Goal: Transaction & Acquisition: Obtain resource

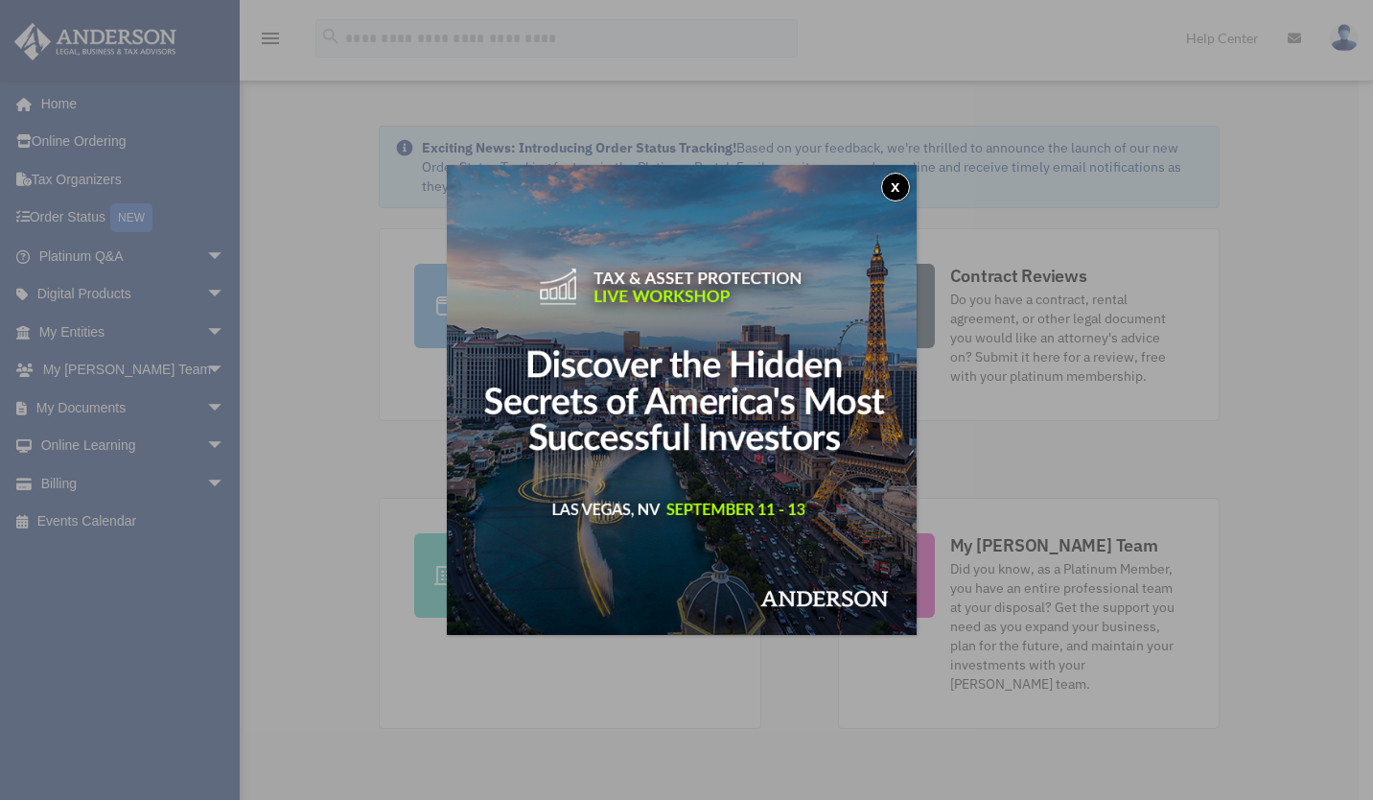
click at [899, 188] on button "x" at bounding box center [895, 187] width 29 height 29
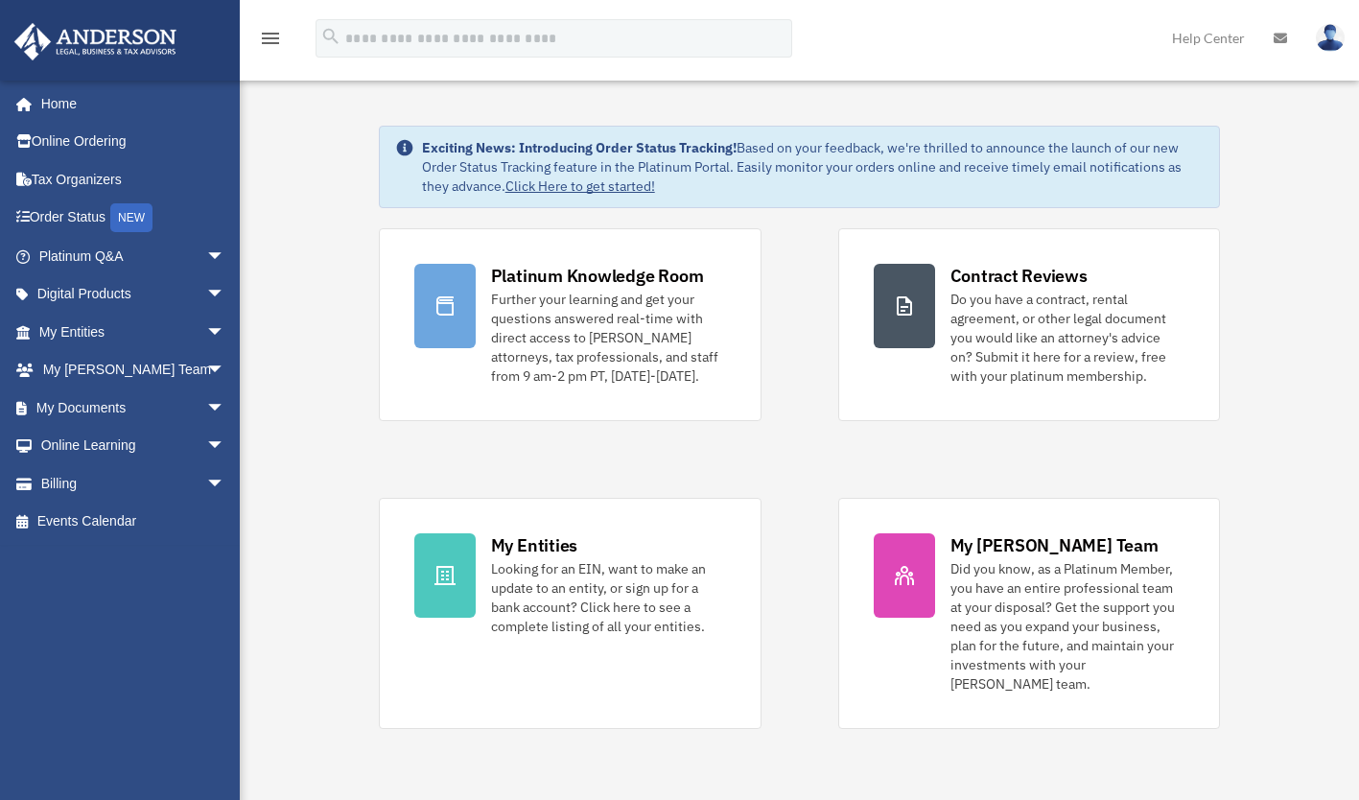
click at [206, 405] on span "arrow_drop_down" at bounding box center [225, 407] width 38 height 39
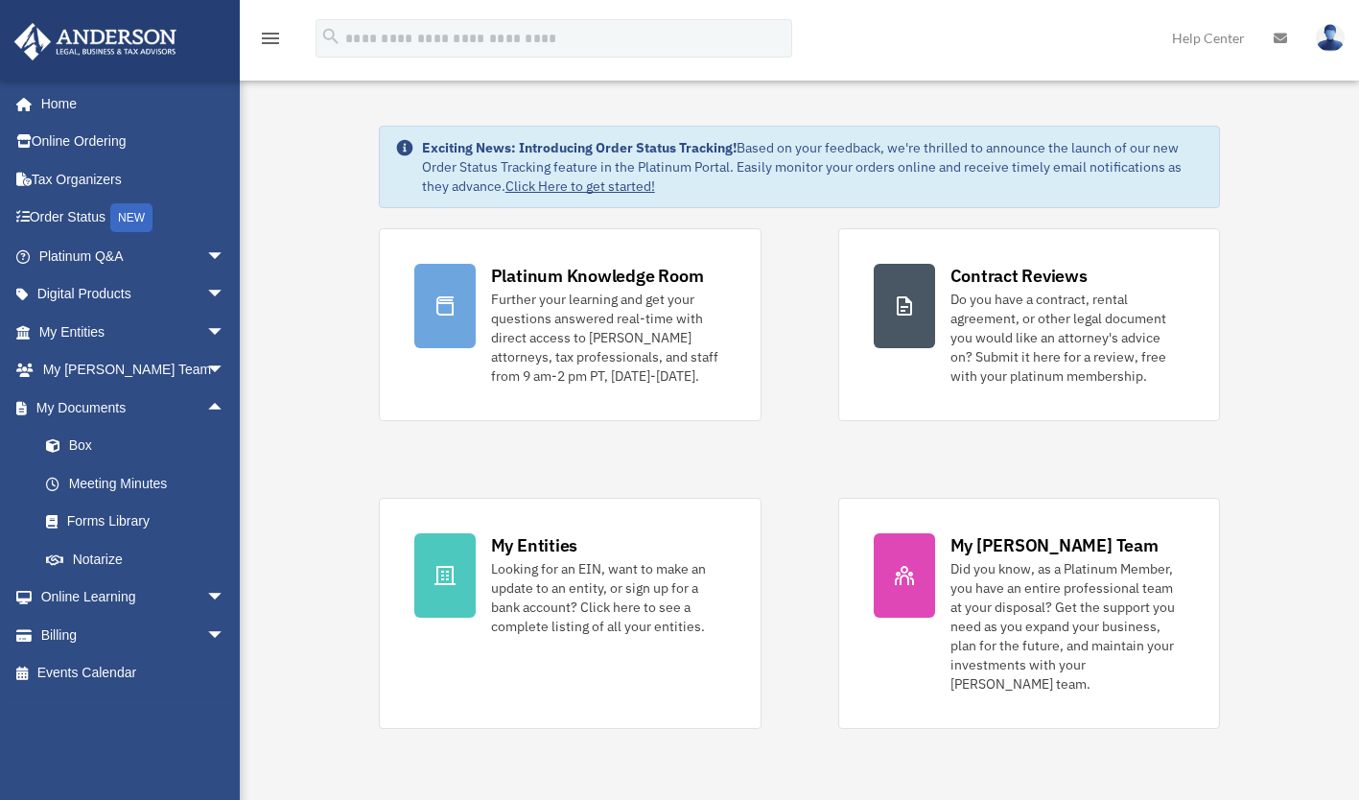
click at [206, 404] on span "arrow_drop_up" at bounding box center [225, 407] width 38 height 39
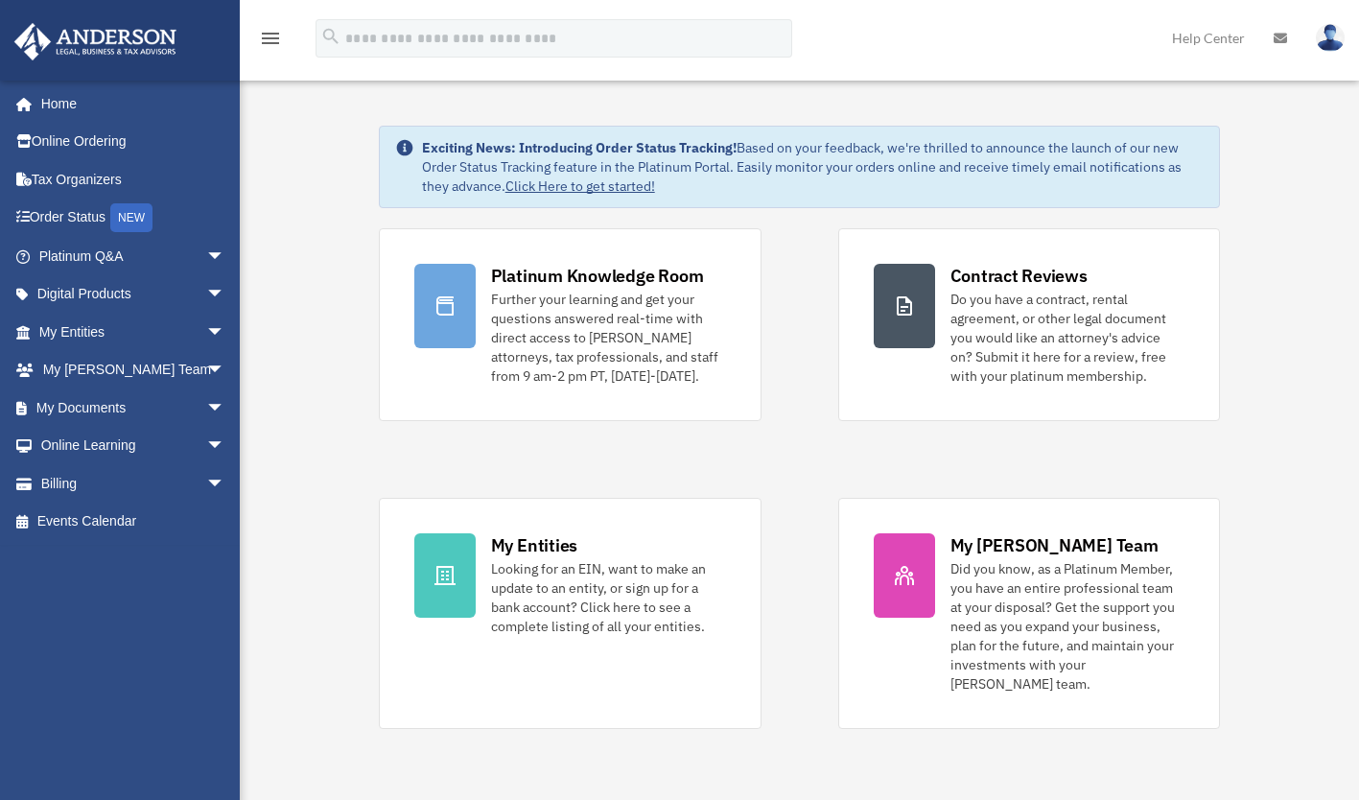
click at [206, 337] on span "arrow_drop_down" at bounding box center [225, 332] width 38 height 39
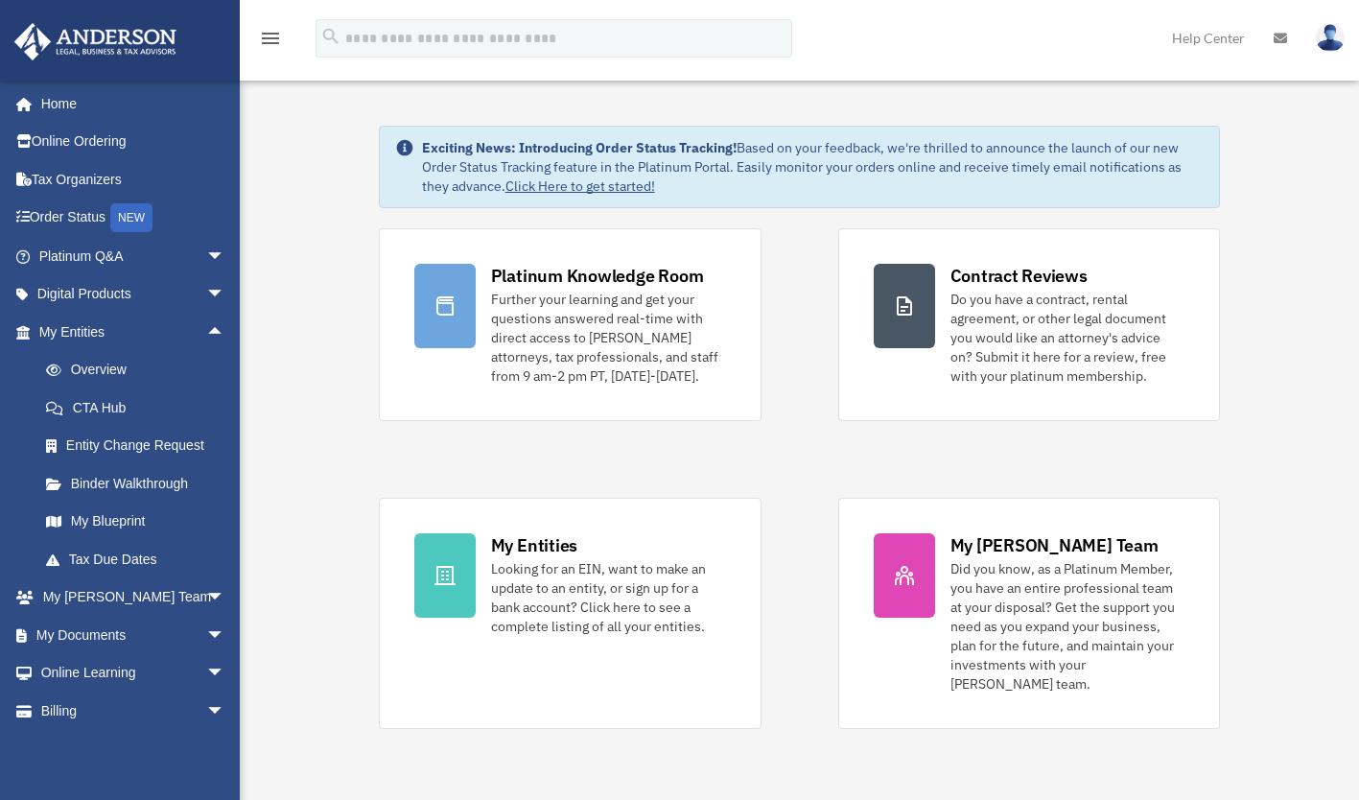
click at [105, 376] on link "Overview" at bounding box center [140, 370] width 227 height 38
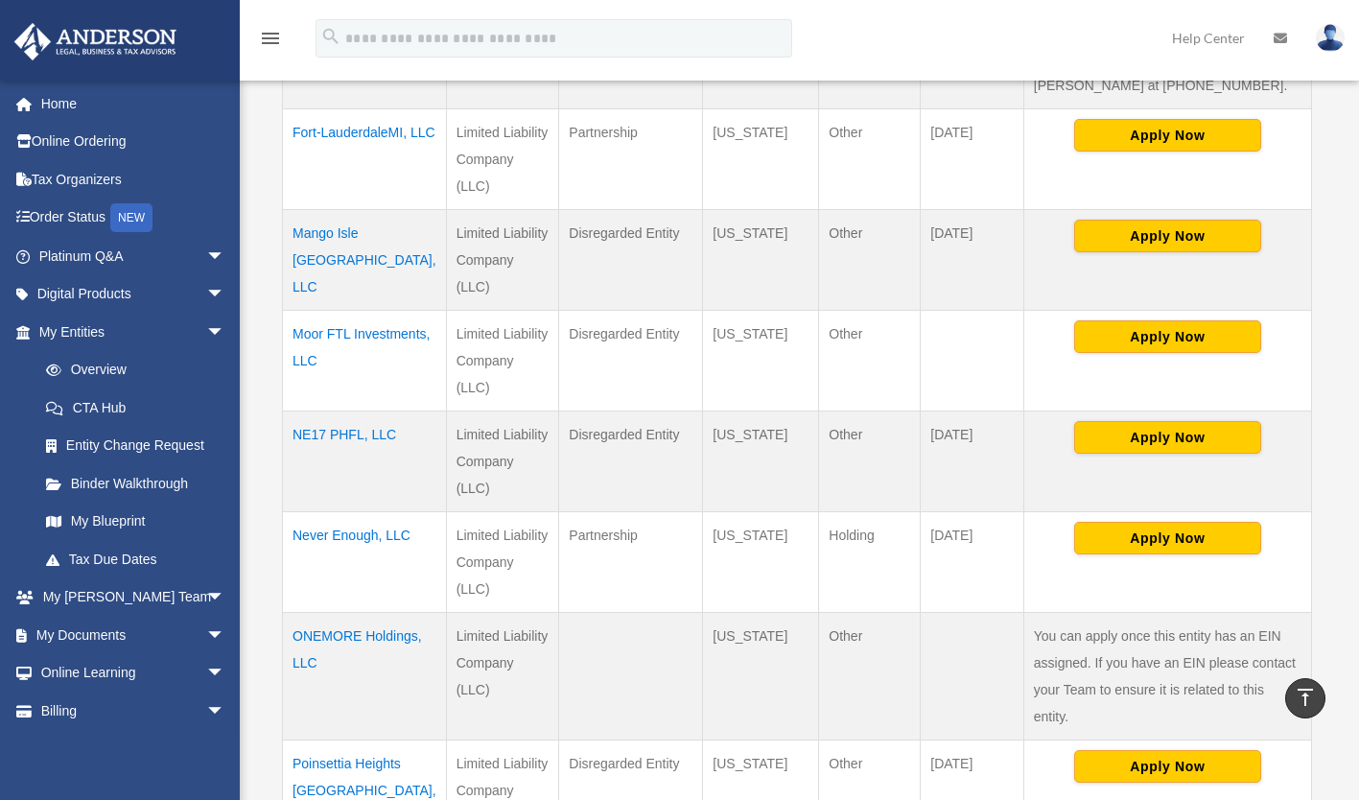
scroll to position [764, 0]
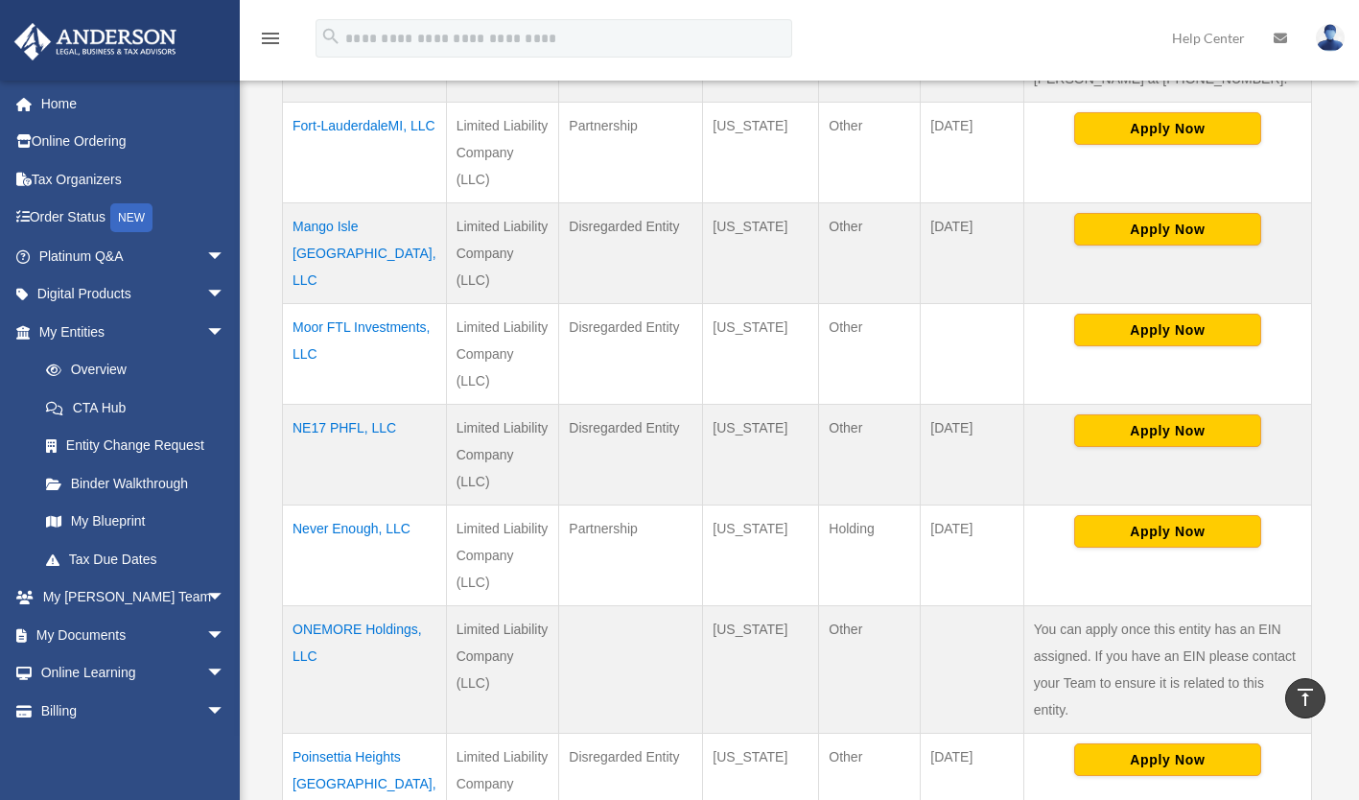
click at [364, 504] on td "Never Enough, LLC" at bounding box center [365, 554] width 164 height 101
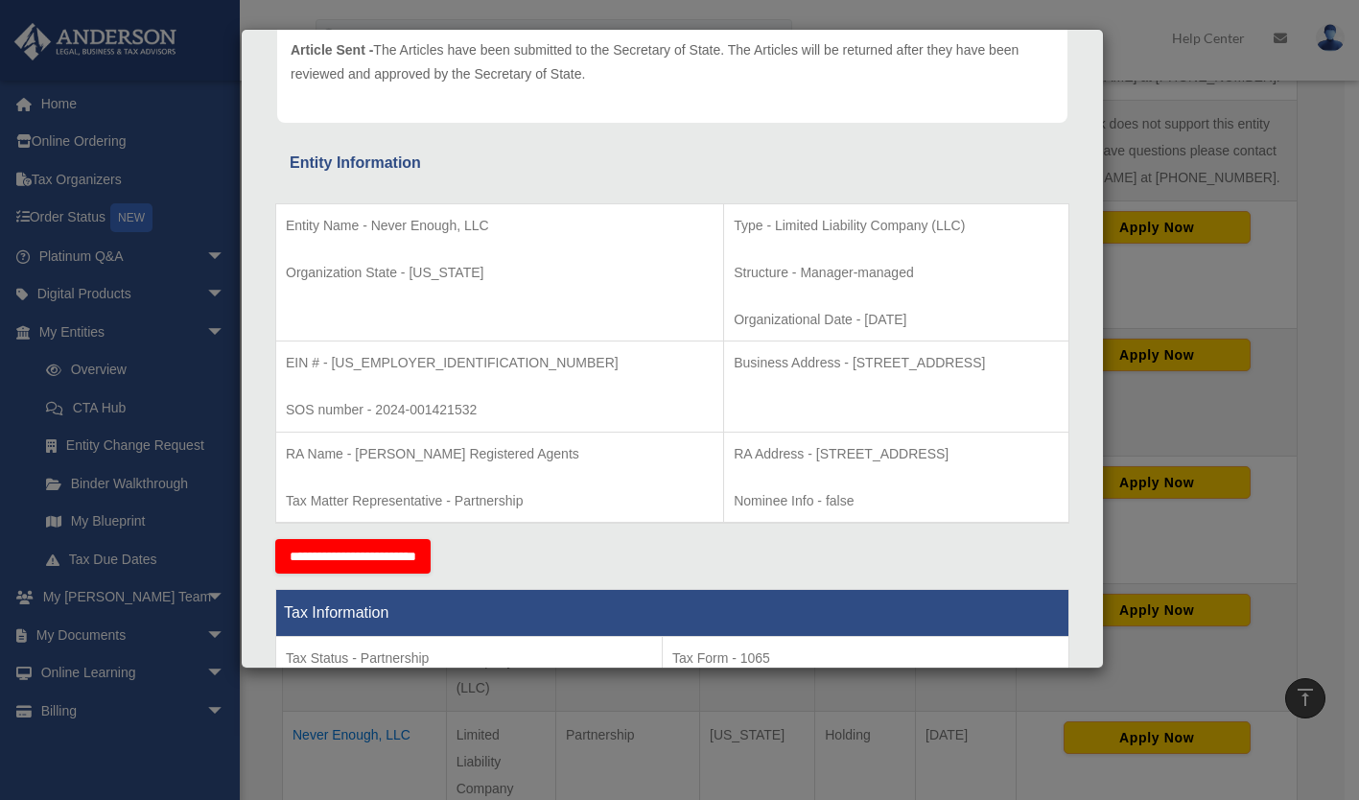
scroll to position [0, 0]
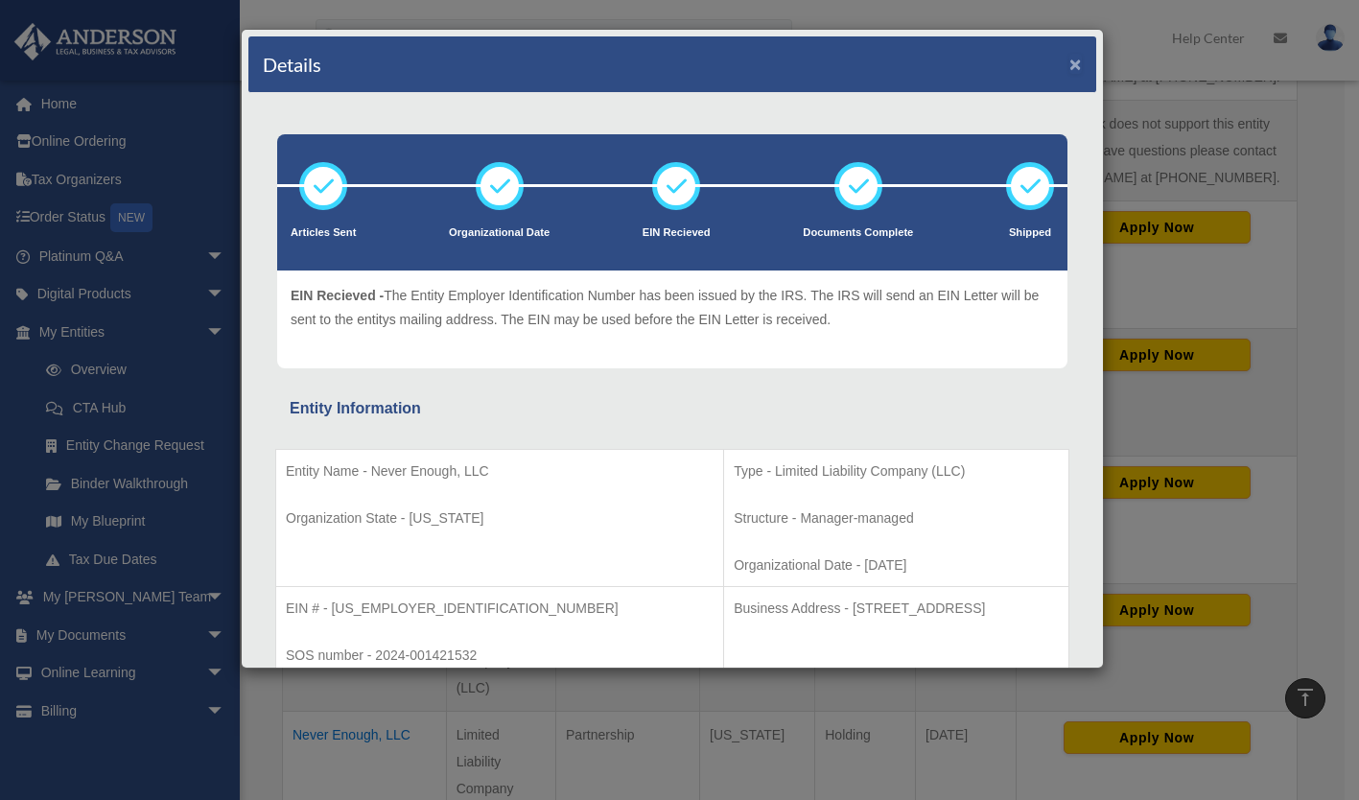
click at [1069, 63] on button "×" at bounding box center [1075, 64] width 12 height 20
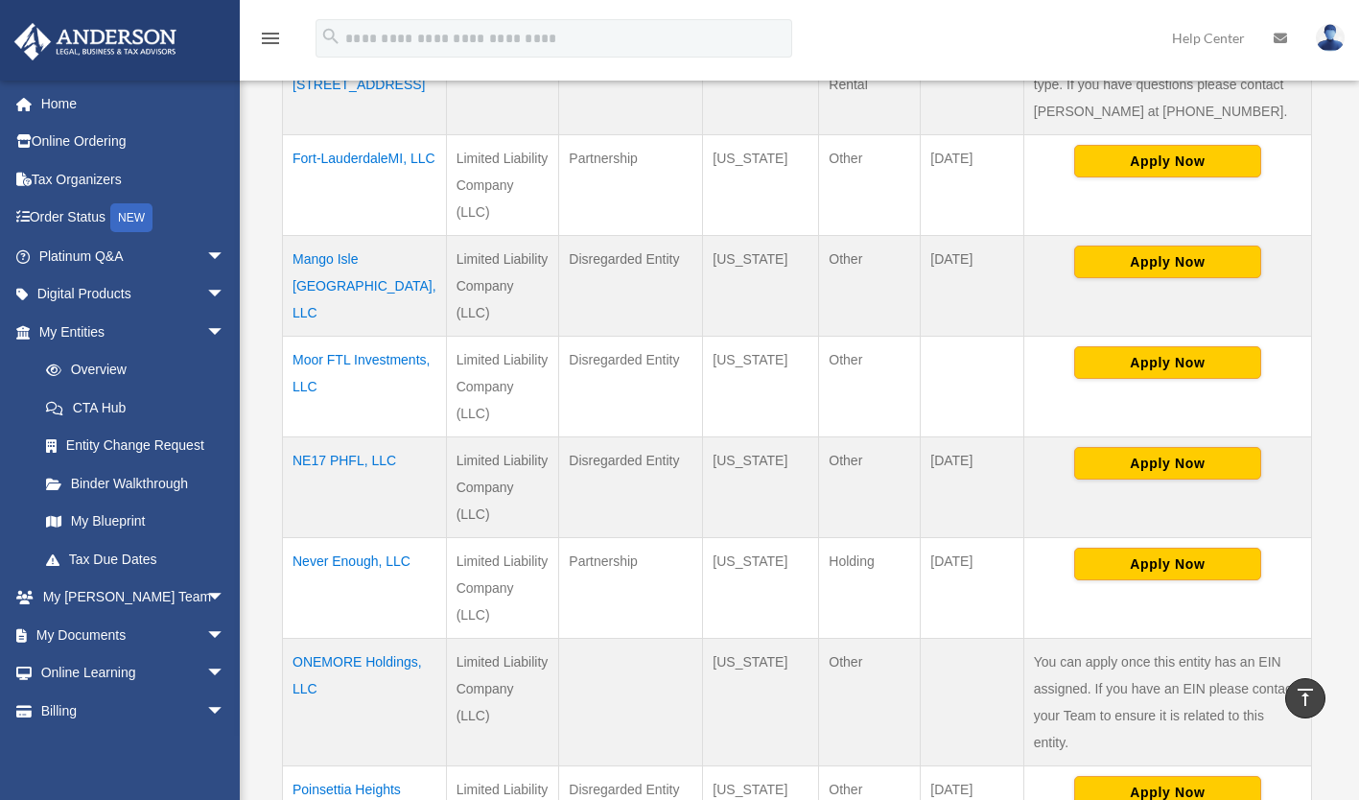
scroll to position [741, 0]
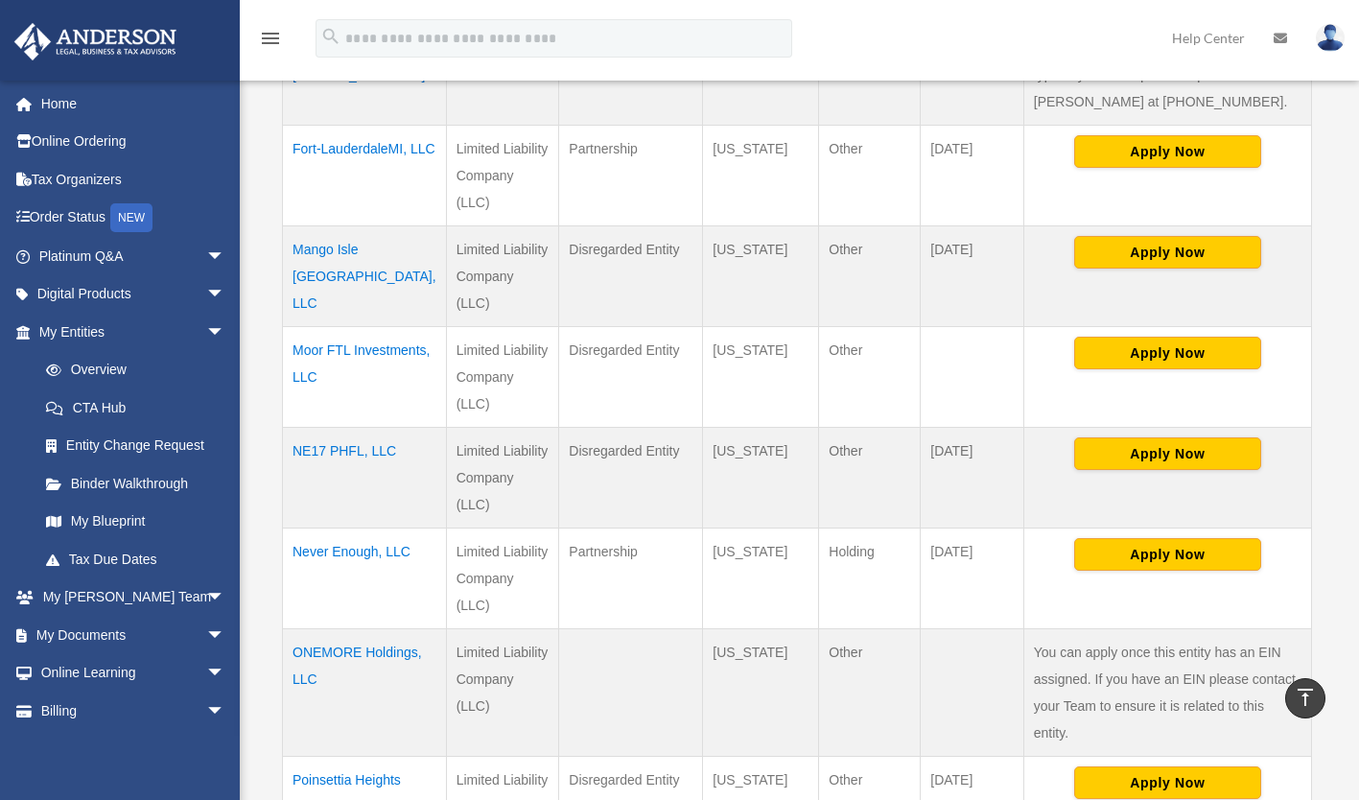
click at [345, 427] on td "NE17 PHFL, LLC" at bounding box center [365, 477] width 164 height 101
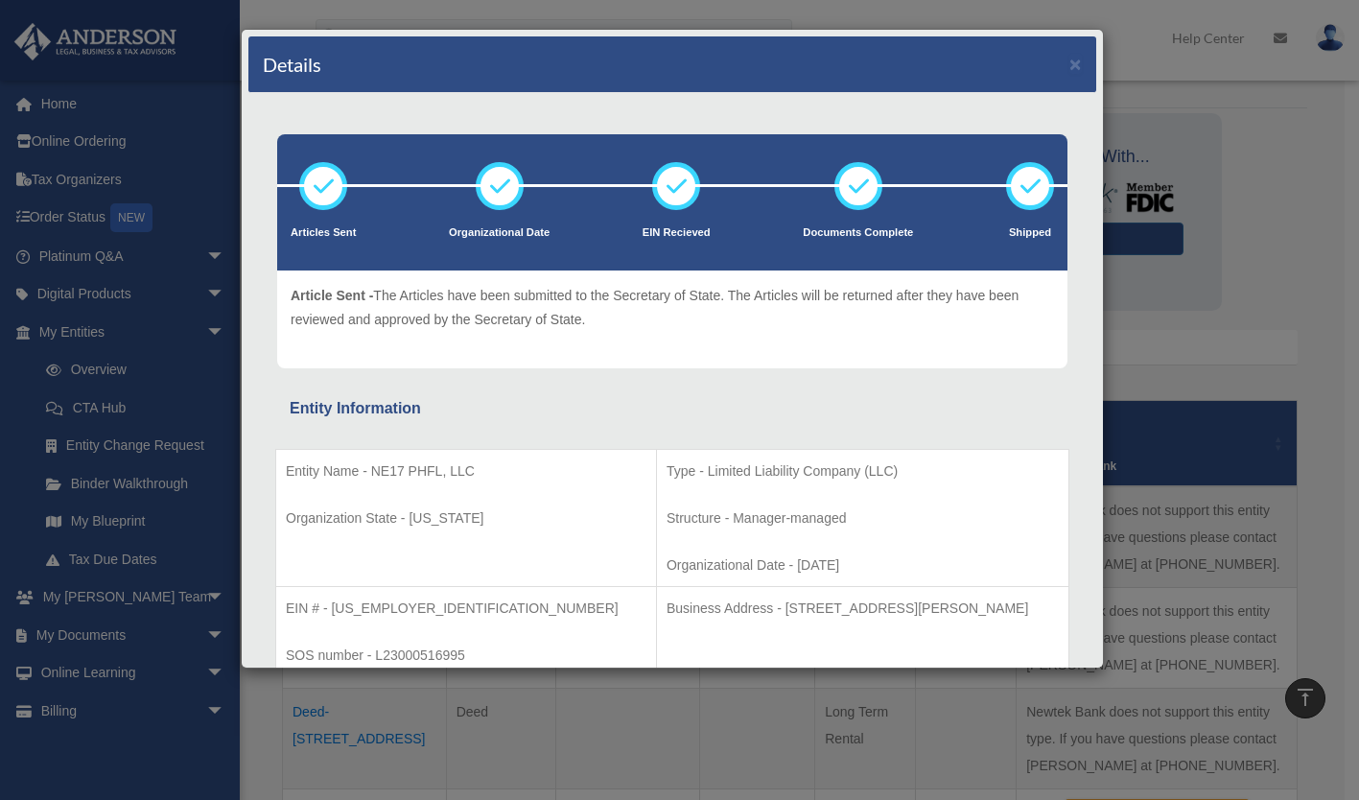
scroll to position [22, 0]
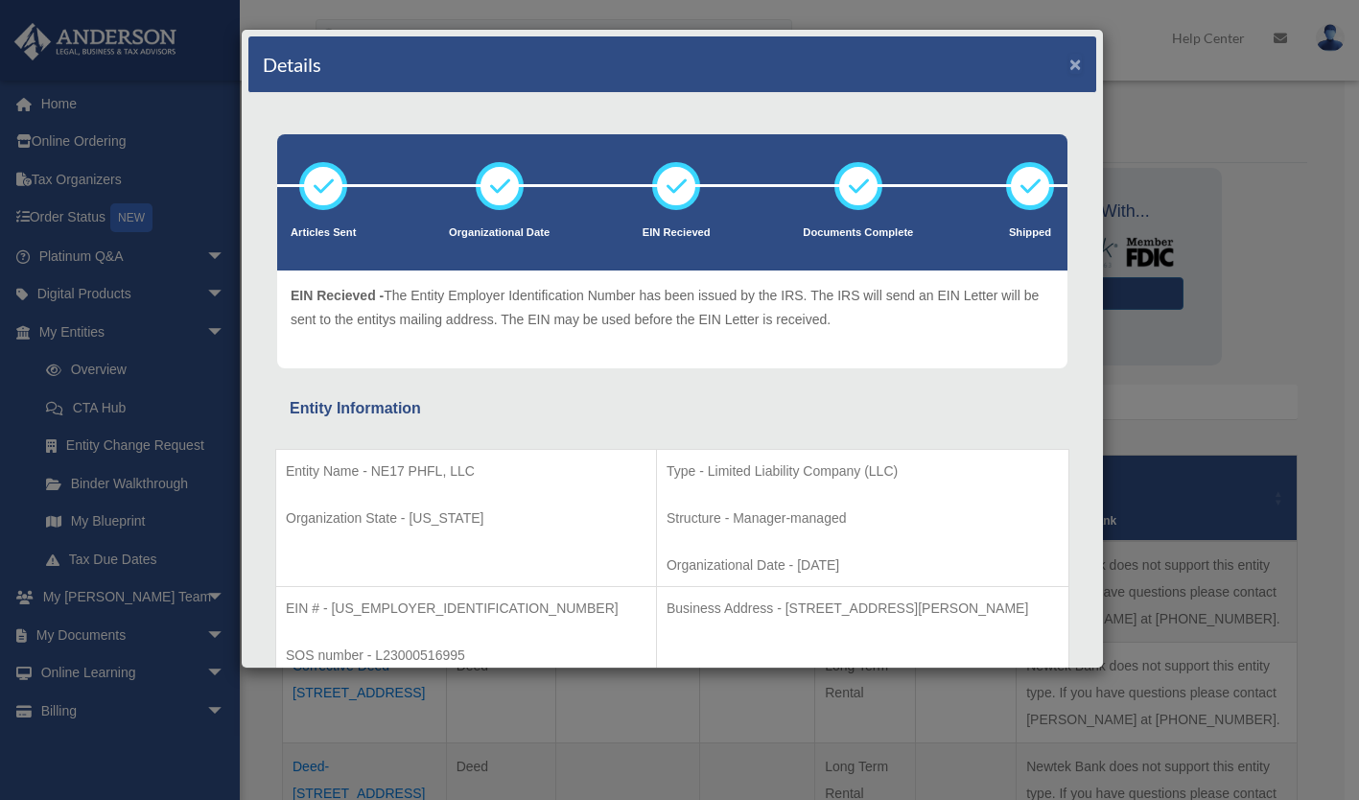
click at [1069, 65] on button "×" at bounding box center [1075, 64] width 12 height 20
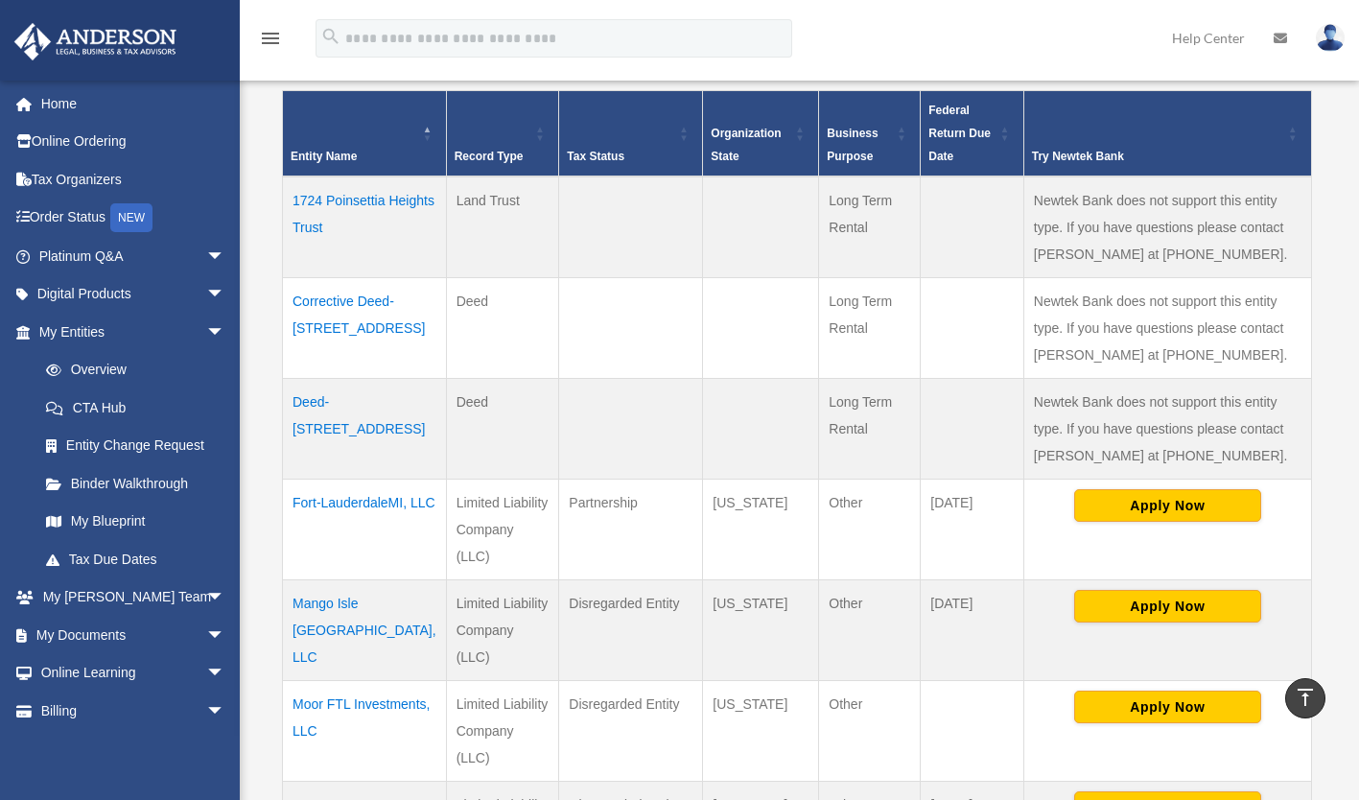
scroll to position [353, 0]
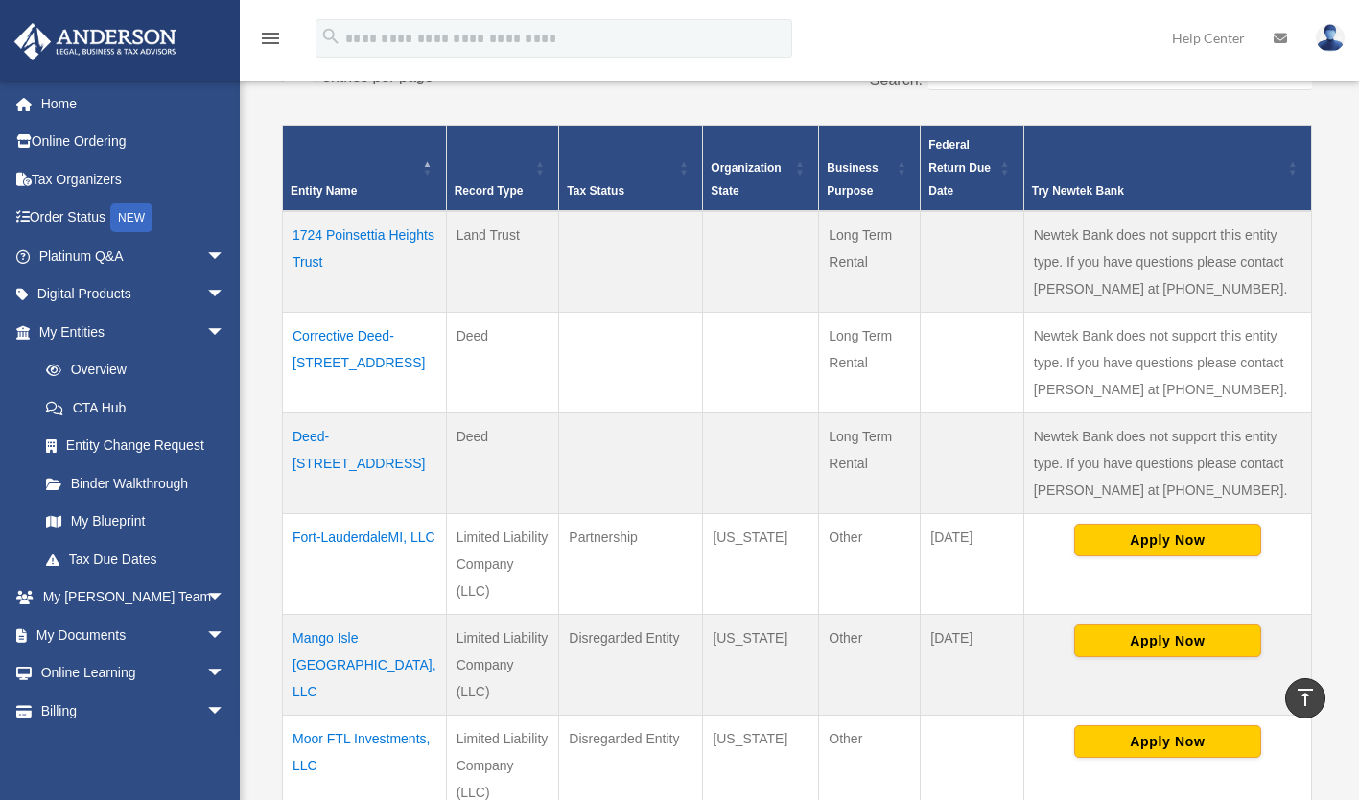
click at [345, 262] on td "1724 Poinsettia Heights Trust" at bounding box center [365, 262] width 164 height 102
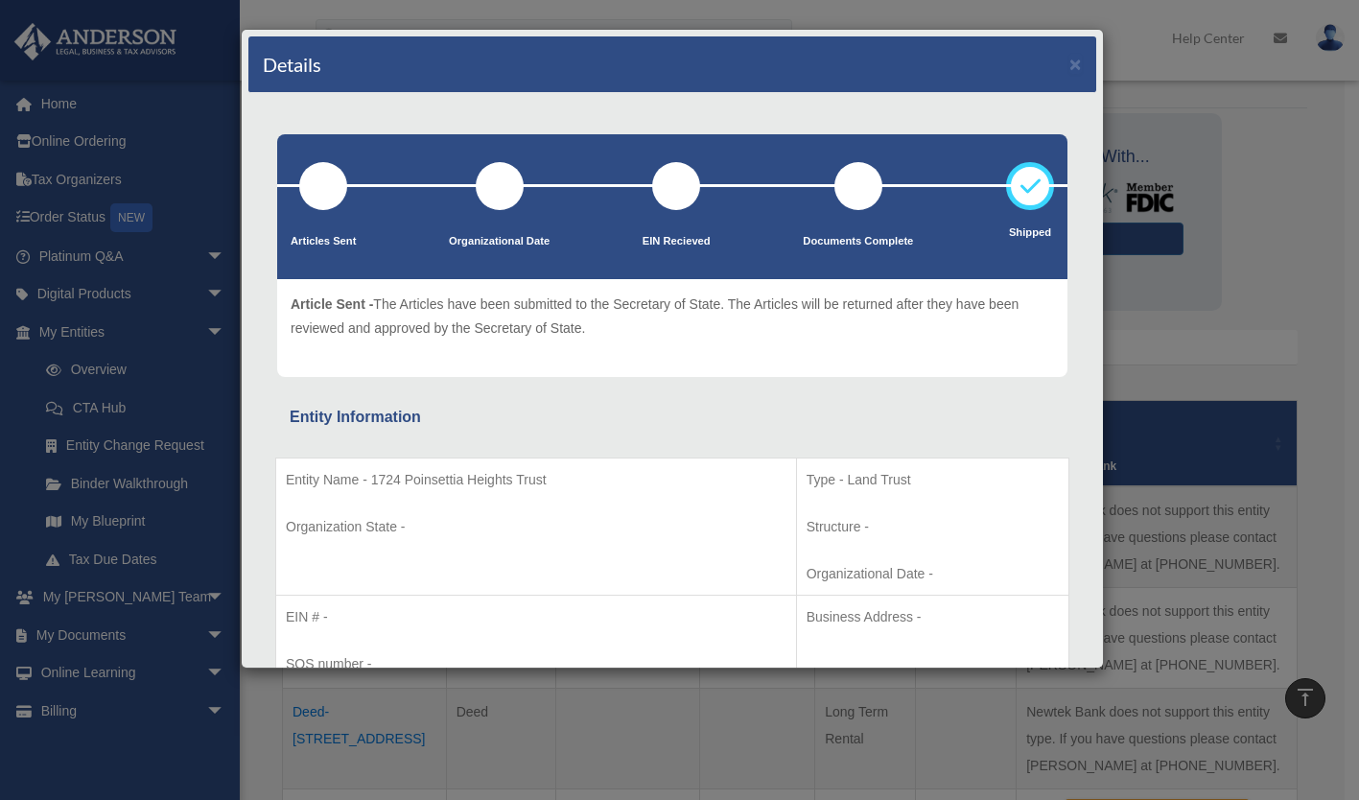
scroll to position [0, 0]
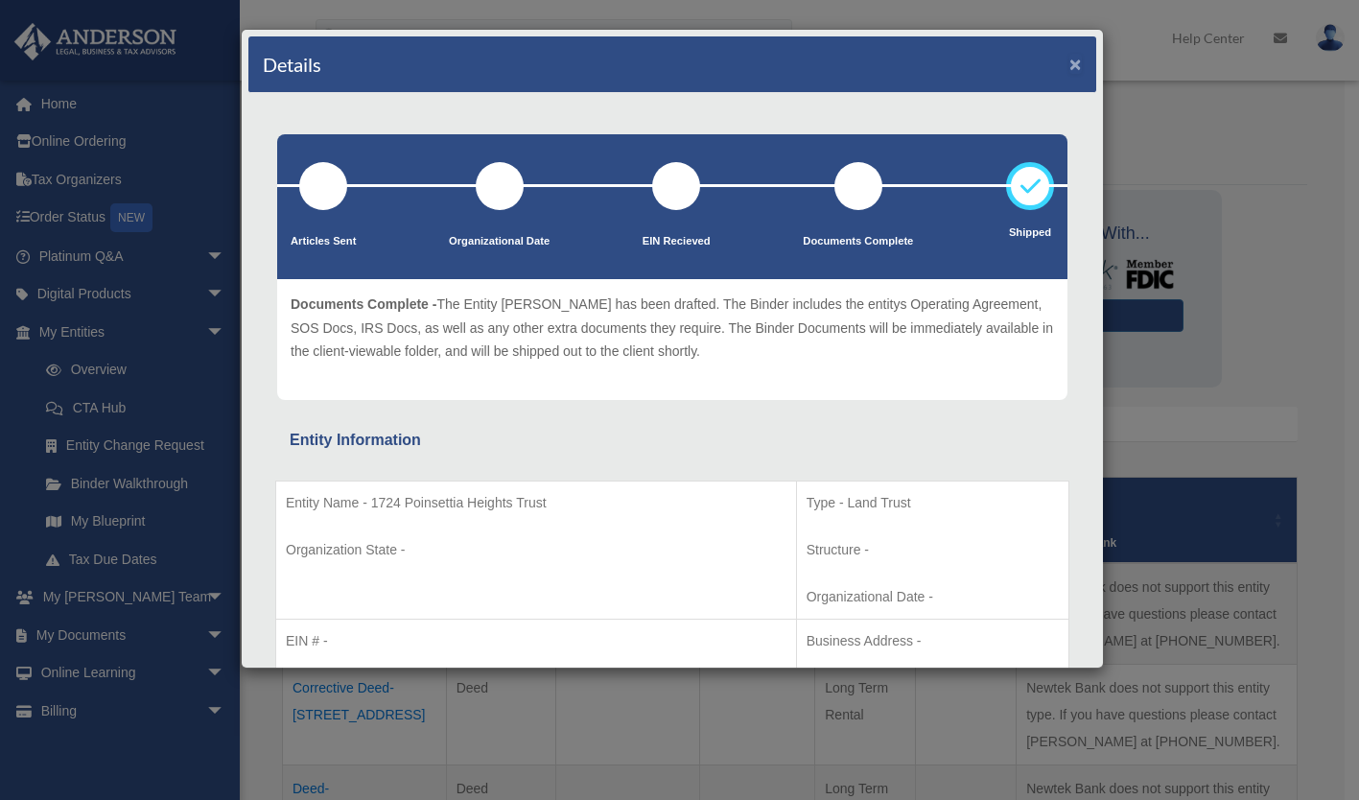
click at [1069, 66] on button "×" at bounding box center [1075, 64] width 12 height 20
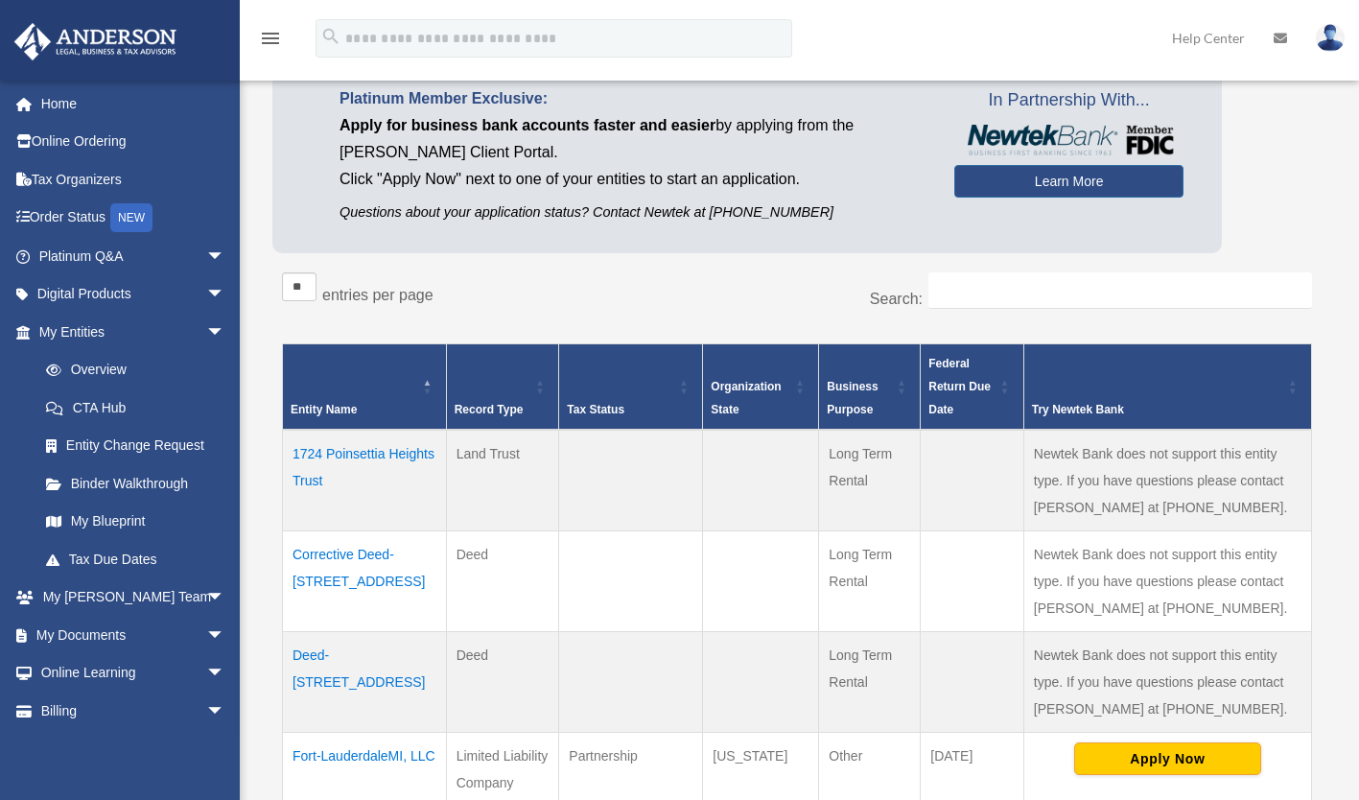
scroll to position [135, 0]
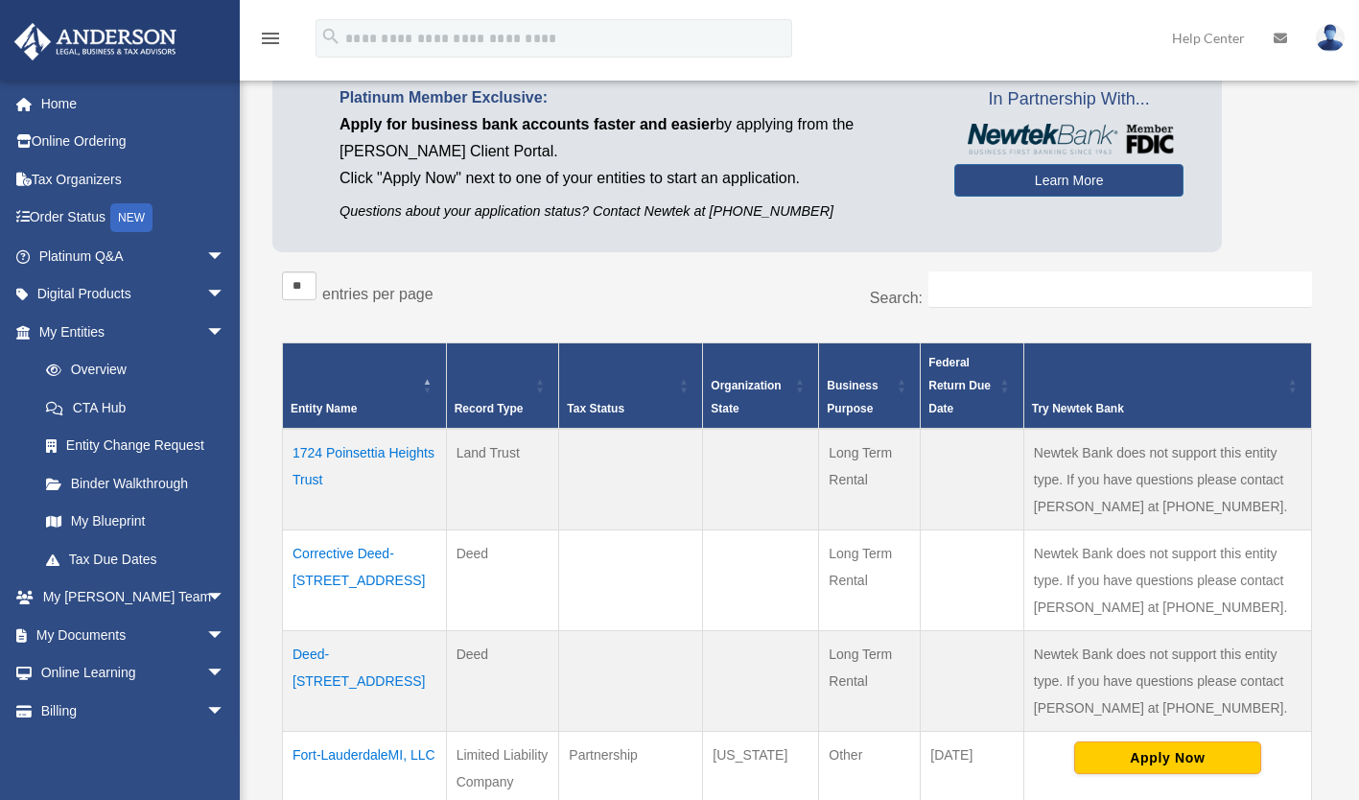
click at [331, 573] on td "Corrective Deed- [STREET_ADDRESS]" at bounding box center [365, 579] width 164 height 101
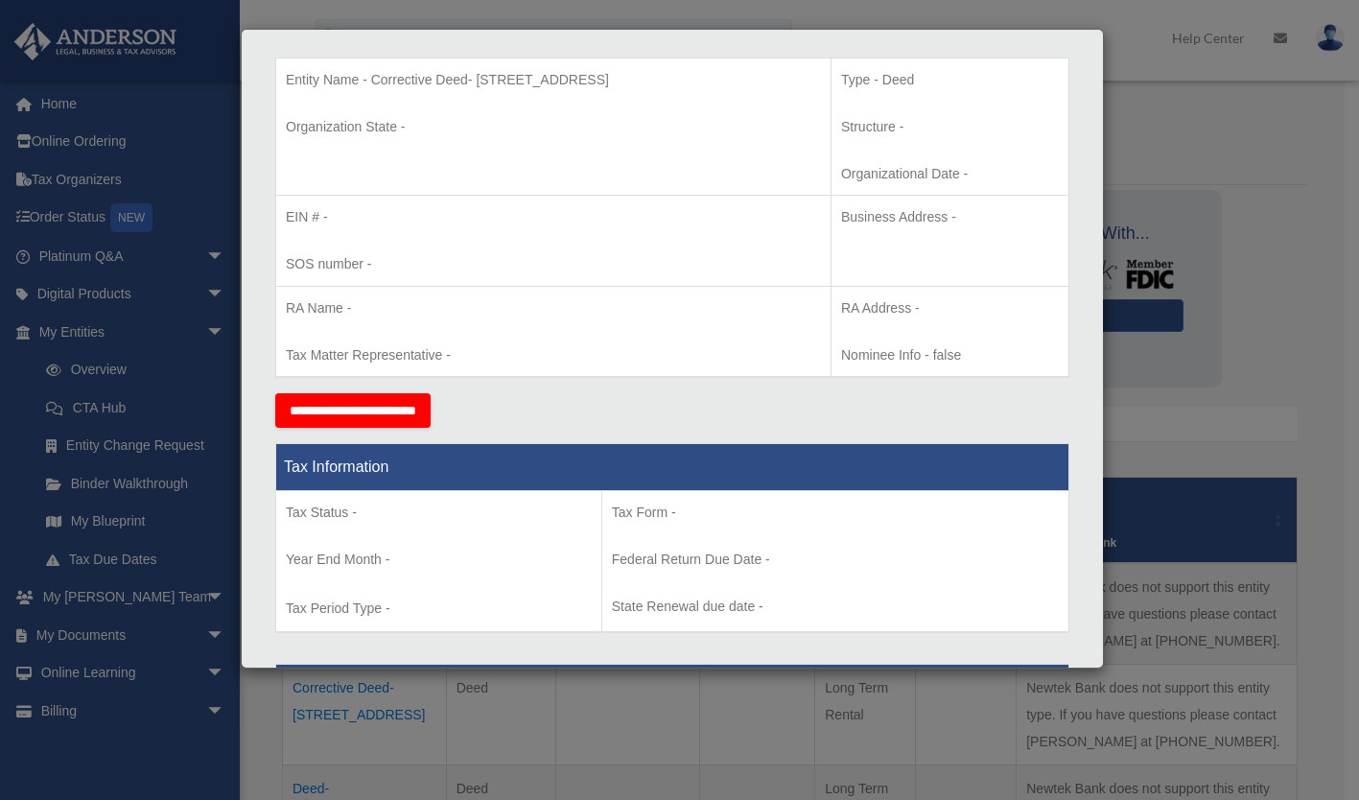
scroll to position [0, 0]
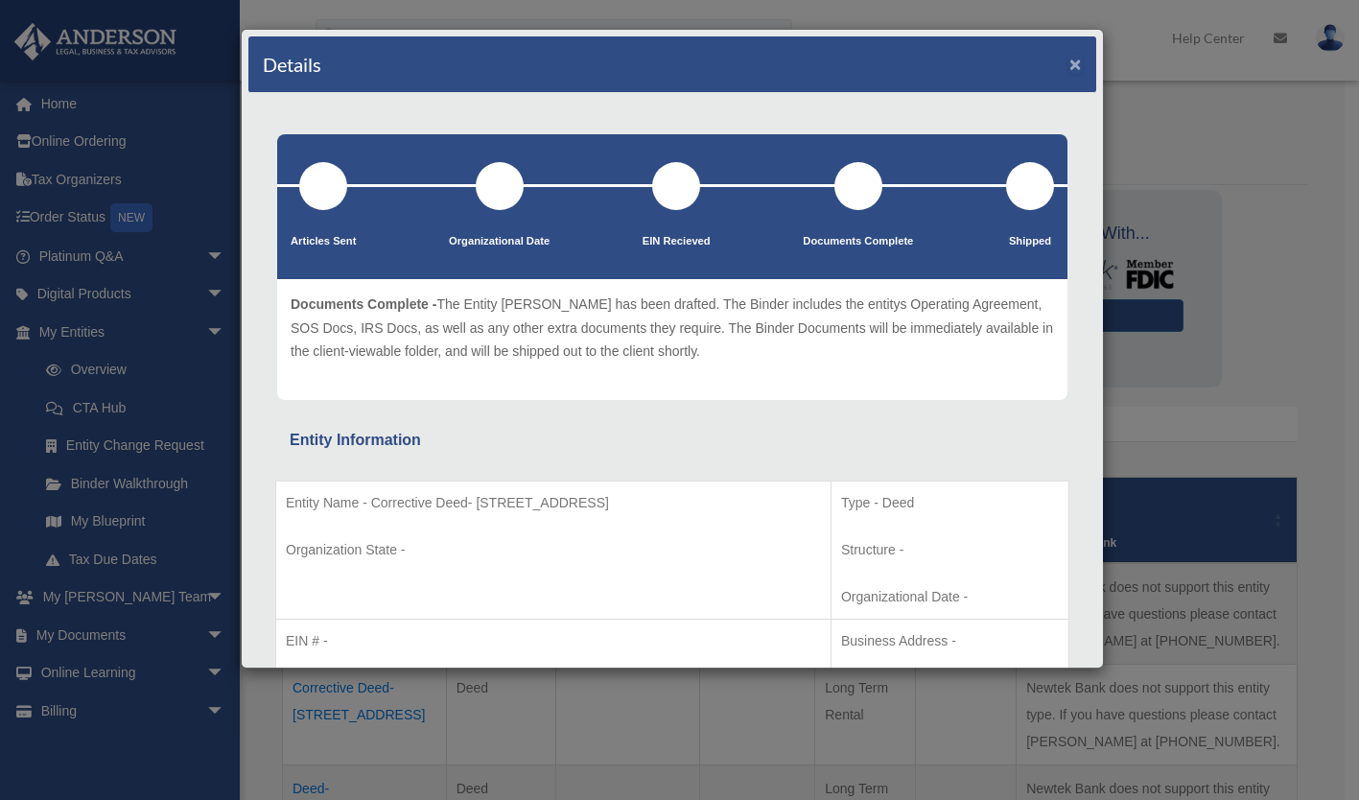
click at [1069, 59] on button "×" at bounding box center [1075, 64] width 12 height 20
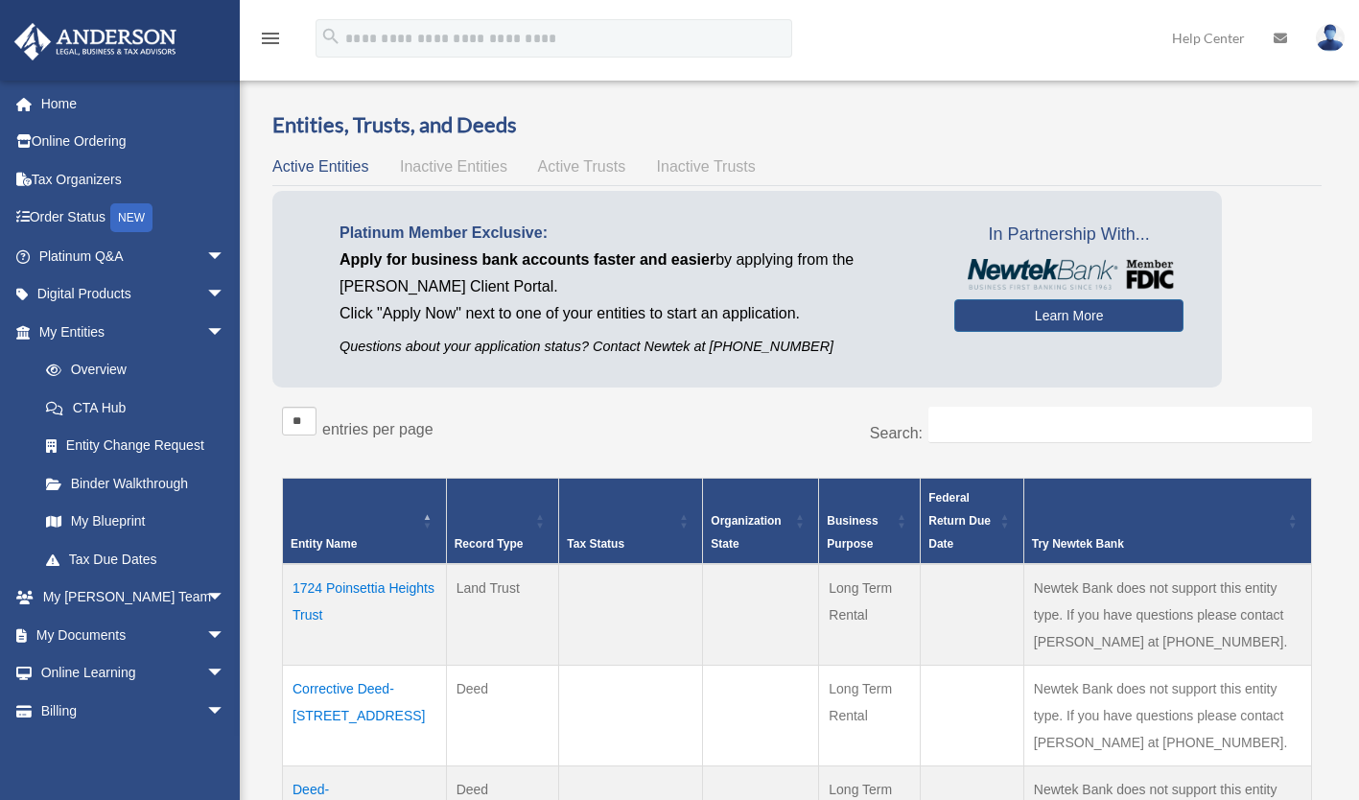
click at [103, 633] on link "My Documents arrow_drop_down" at bounding box center [133, 635] width 241 height 38
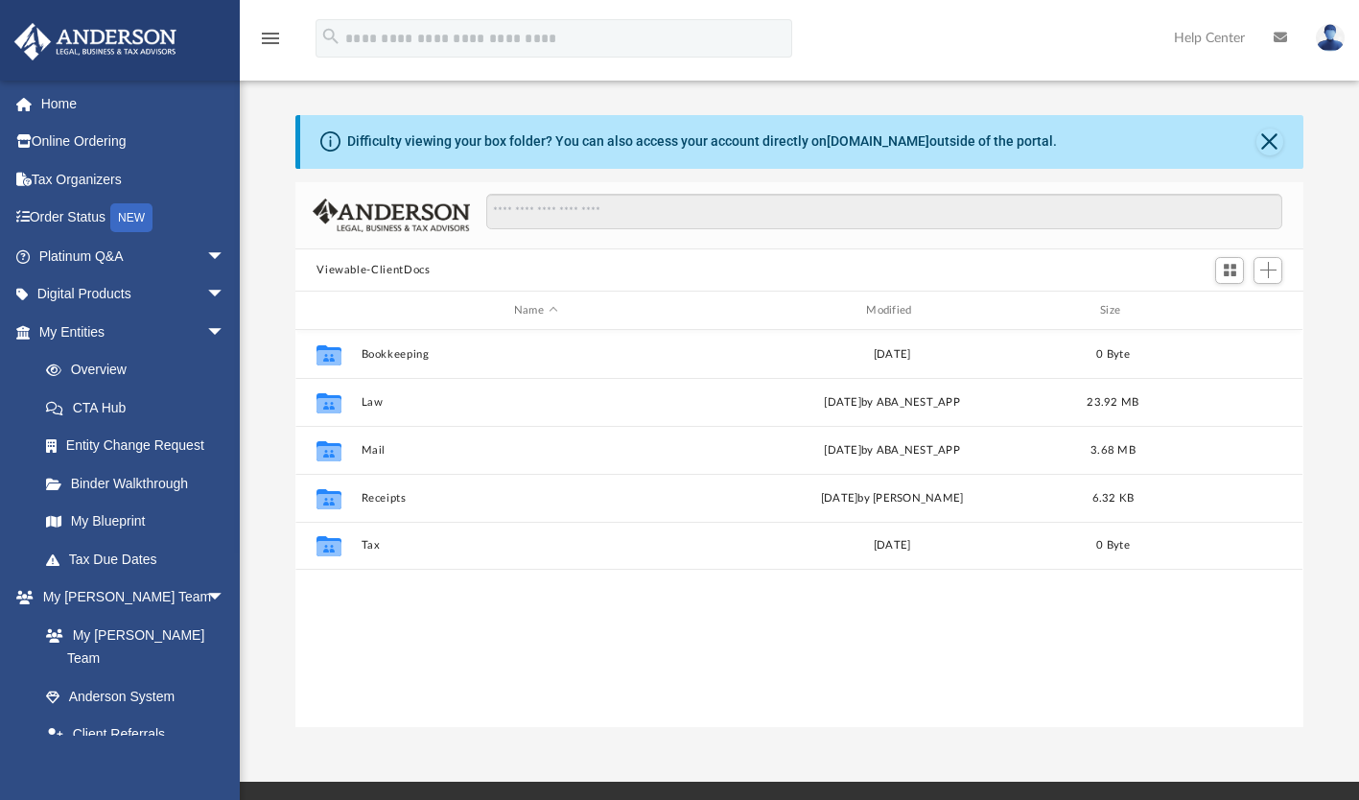
scroll to position [421, 993]
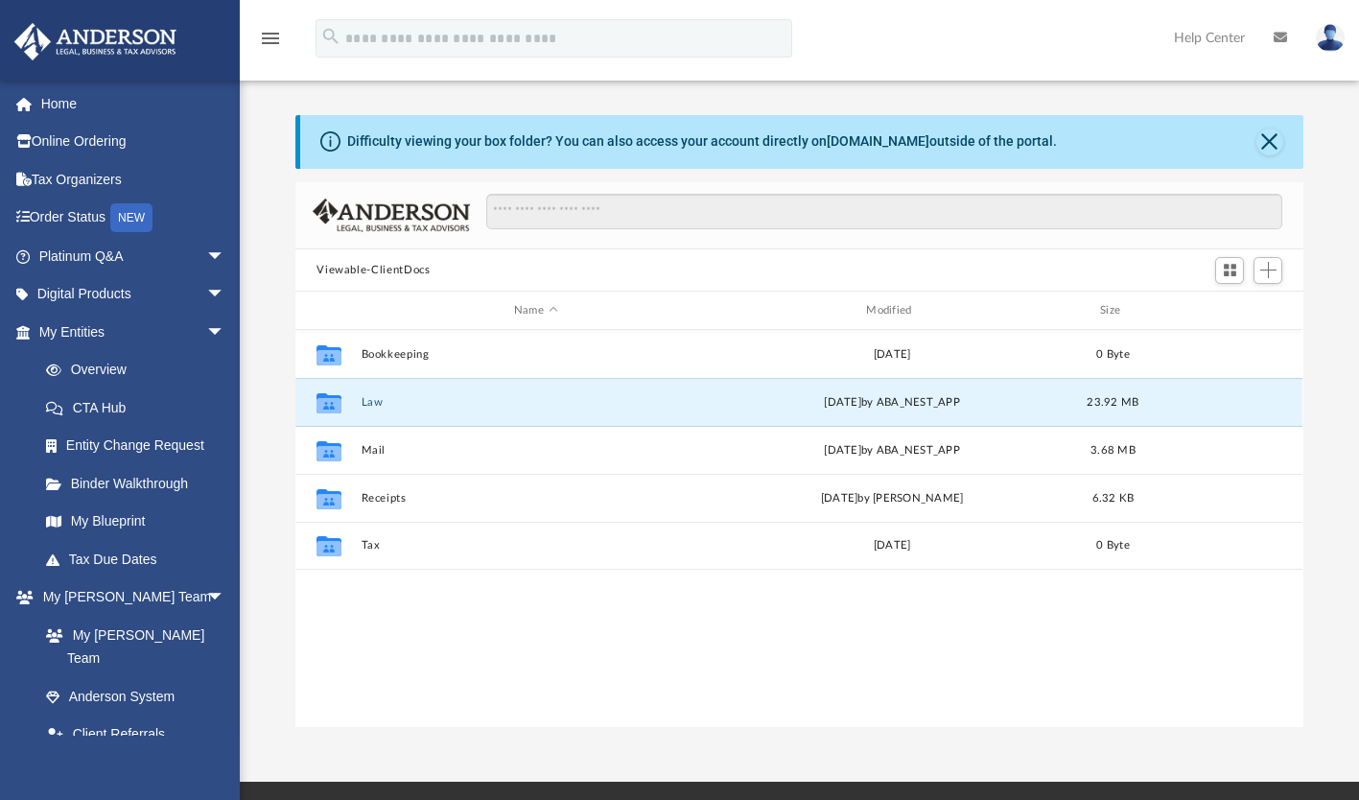
click at [375, 399] on button "Law" at bounding box center [536, 402] width 348 height 12
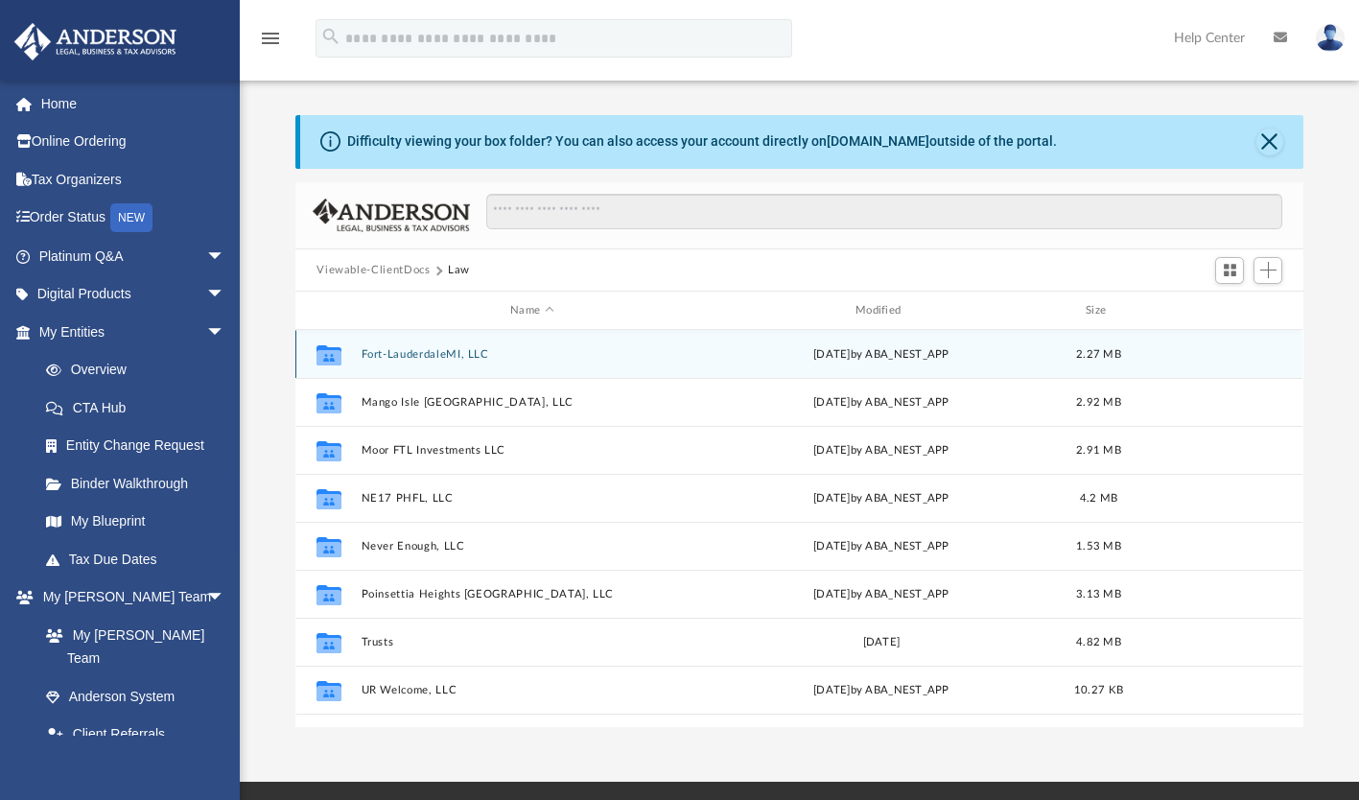
scroll to position [34, 0]
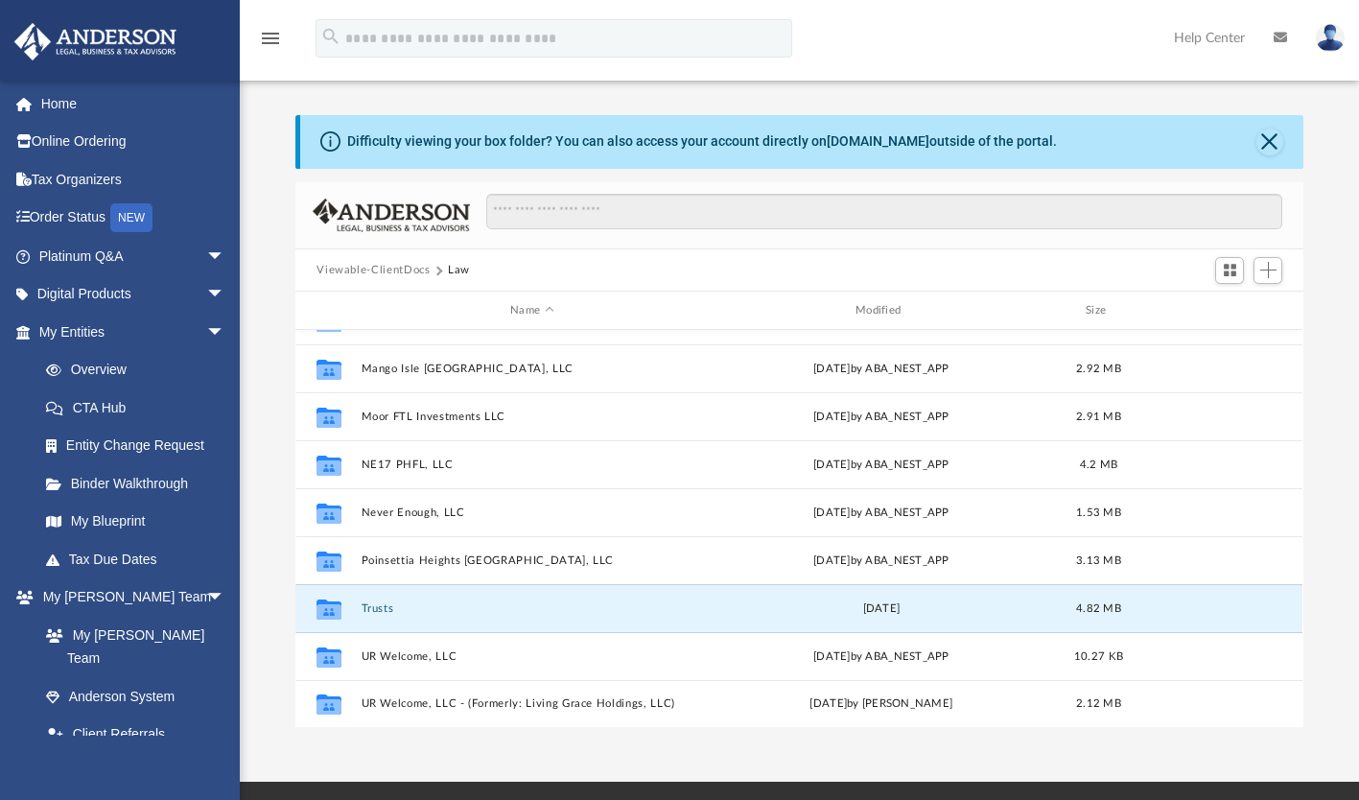
click at [384, 607] on button "Trusts" at bounding box center [532, 608] width 341 height 12
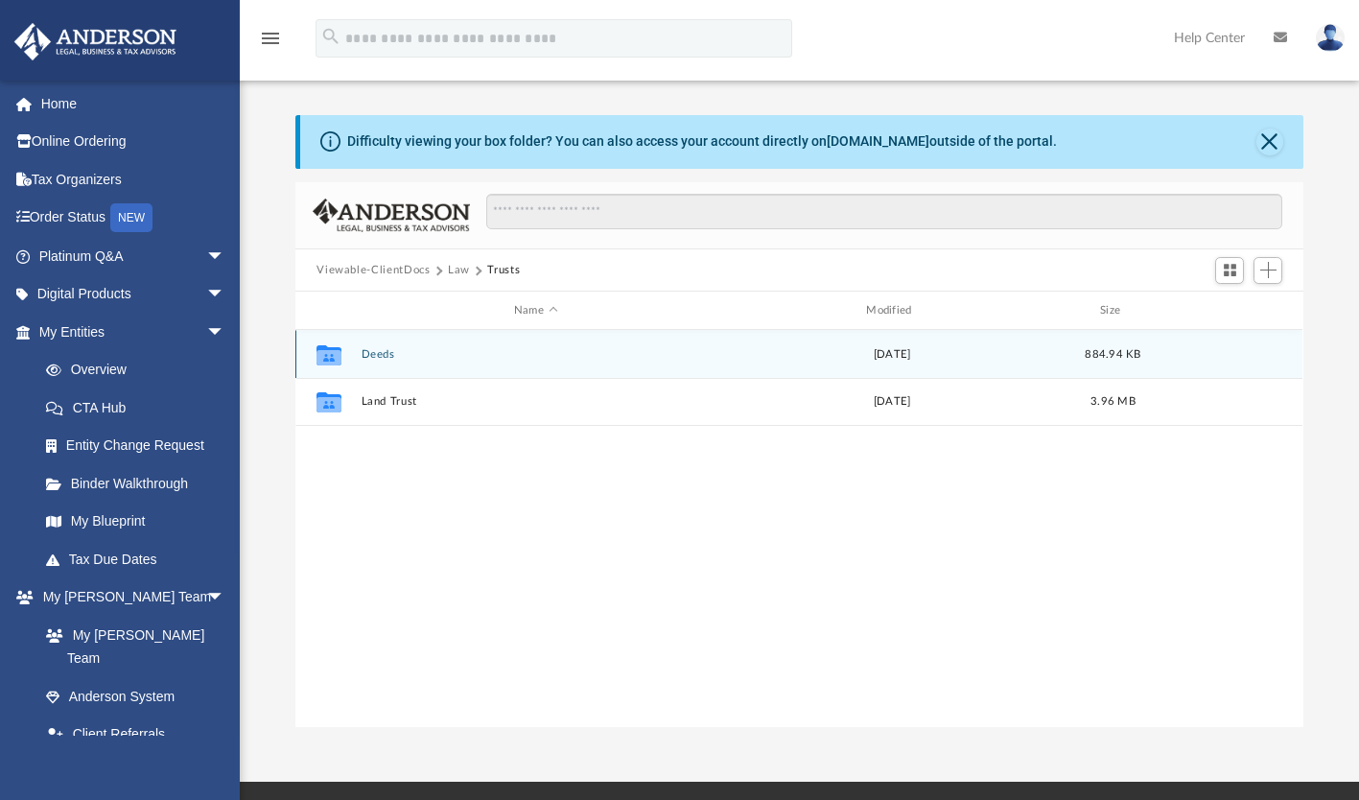
scroll to position [0, 0]
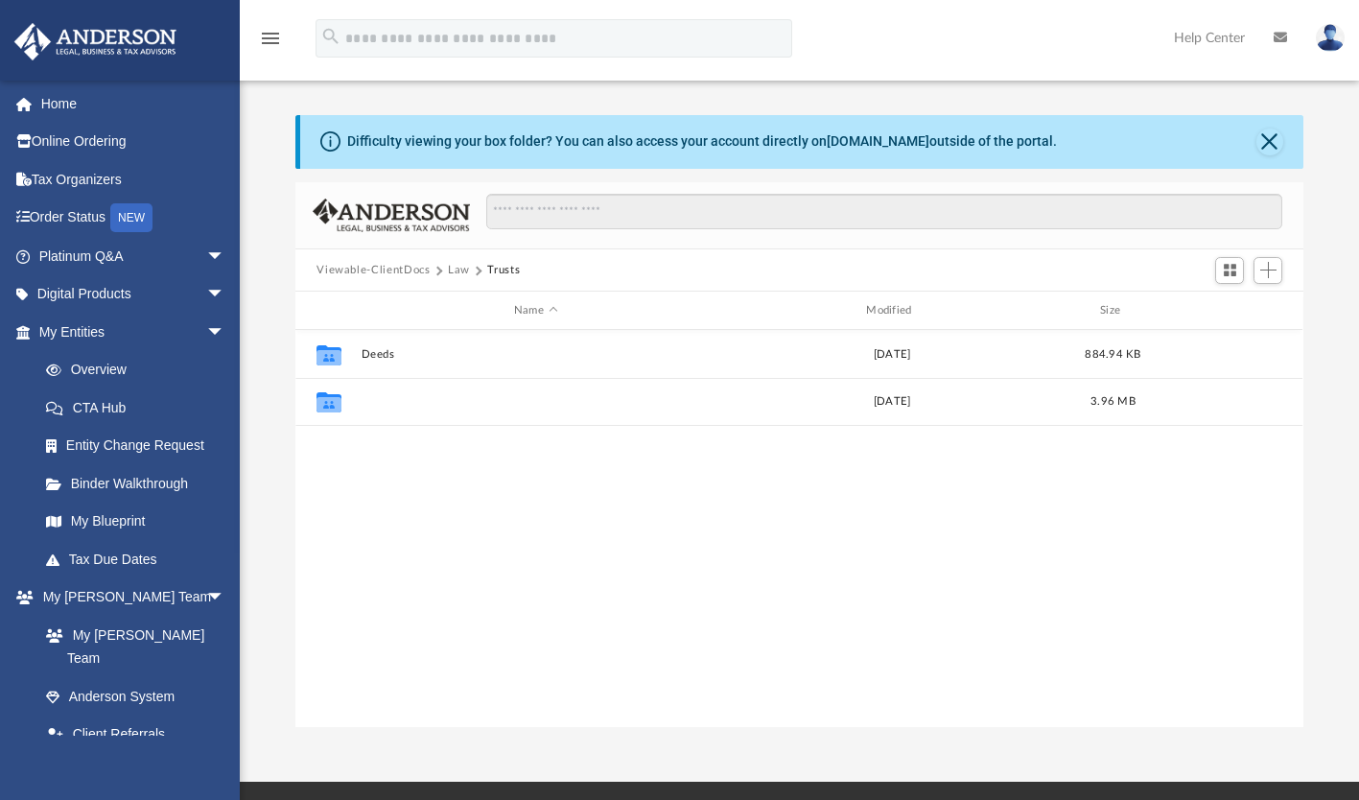
click at [400, 402] on button "Land Trust" at bounding box center [536, 402] width 348 height 12
click at [439, 348] on button "1724 Poinsettia Heights Trust" at bounding box center [536, 354] width 348 height 12
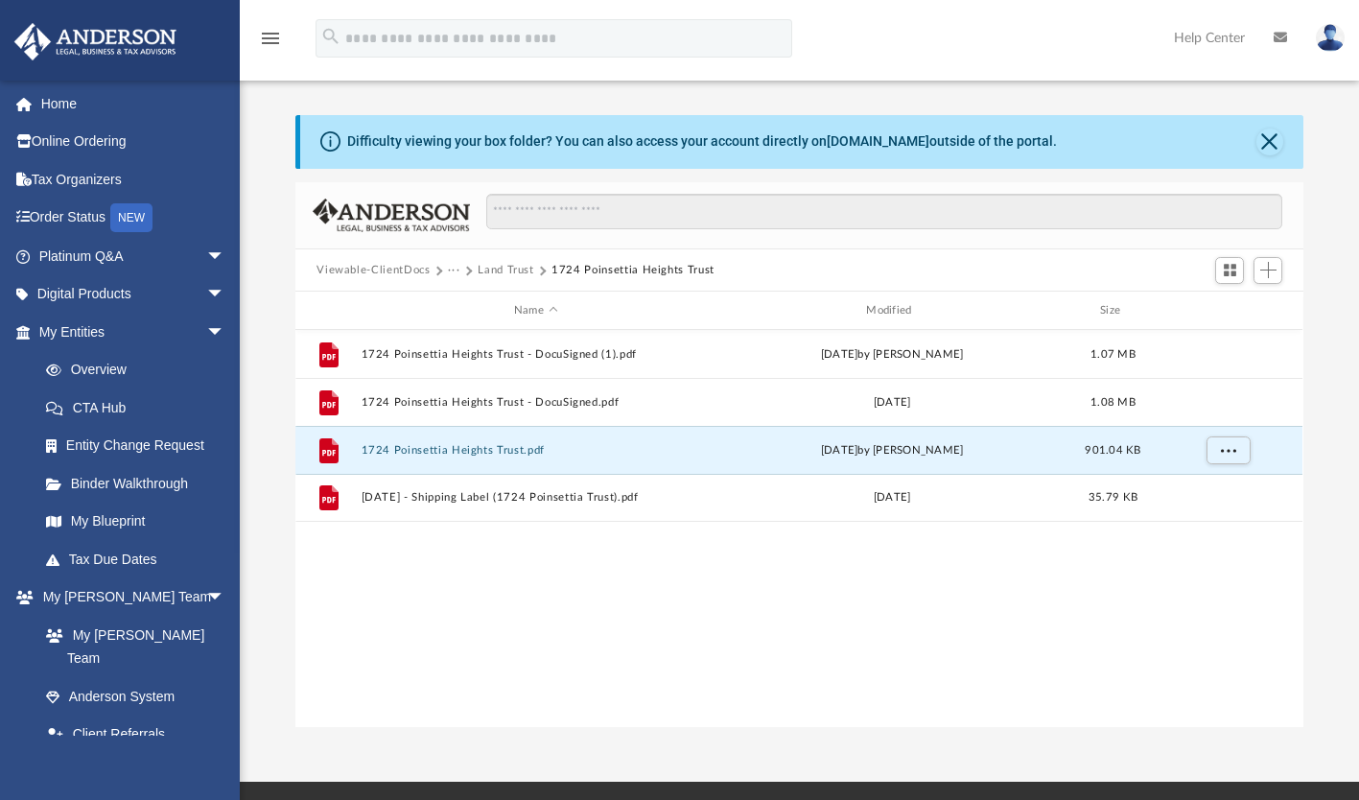
click at [430, 450] on button "1724 Poinsettia Heights Trust.pdf" at bounding box center [536, 450] width 348 height 12
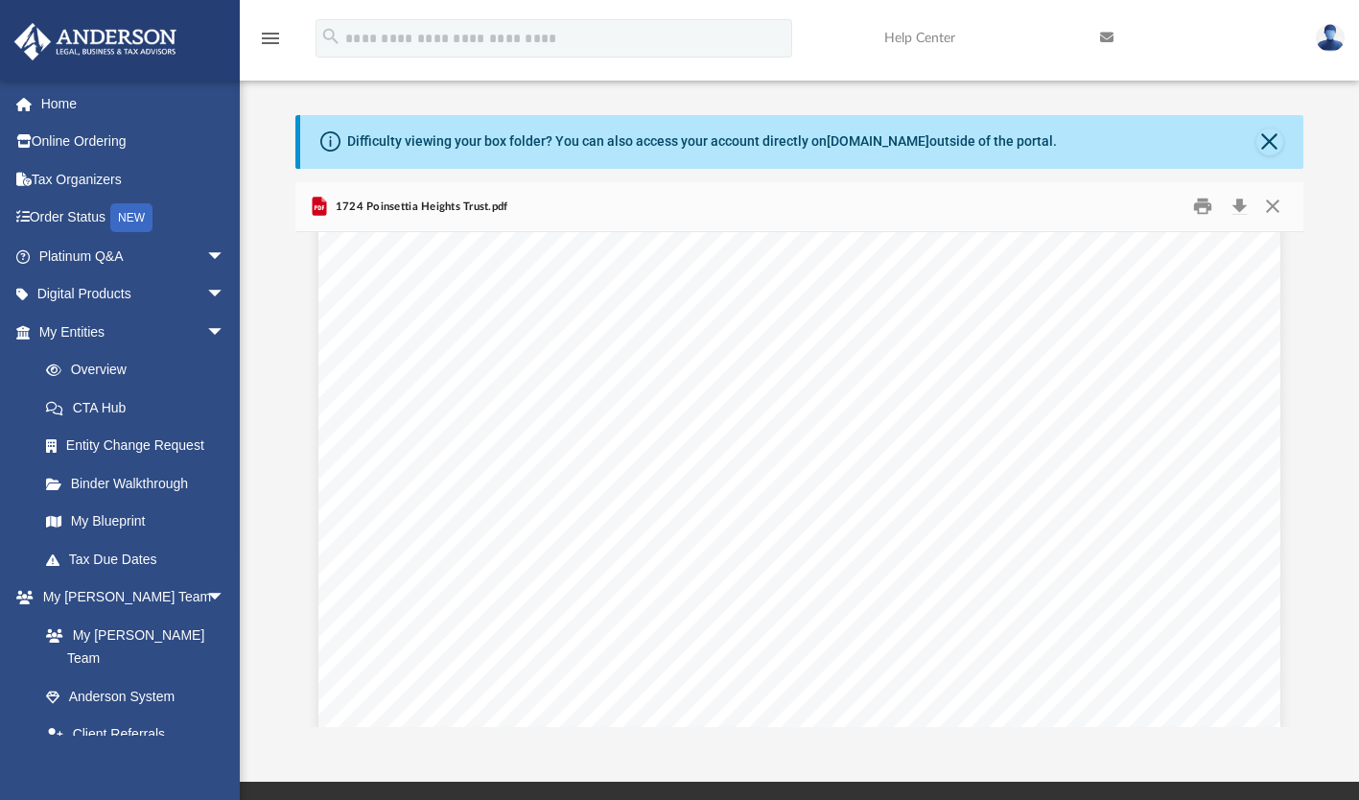
scroll to position [13029, 0]
click at [433, 525] on div "1724 Poinsettia Heights Trust Page 1 of 1 5 The 1724 Poinsettia Heights Trust T…" at bounding box center [799, 576] width 962 height 1245
